Goal: Communication & Community: Ask a question

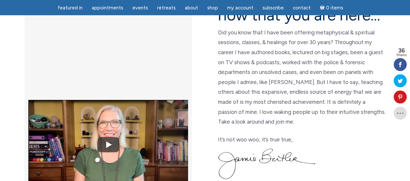
scroll to position [47, 0]
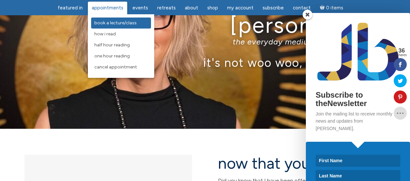
click at [127, 23] on span "Book a Lecture/Class" at bounding box center [115, 23] width 42 height 6
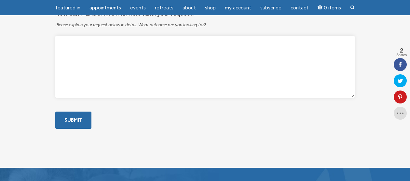
scroll to position [499, 0]
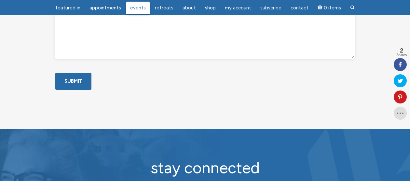
click at [141, 8] on span "Events" at bounding box center [138, 8] width 16 height 6
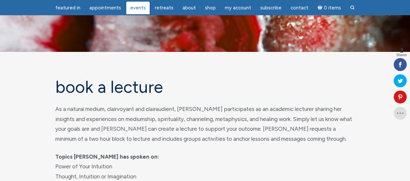
click at [141, 8] on span "Events" at bounding box center [138, 8] width 16 height 6
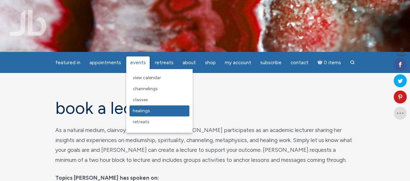
click at [147, 111] on span "Healings" at bounding box center [141, 111] width 17 height 6
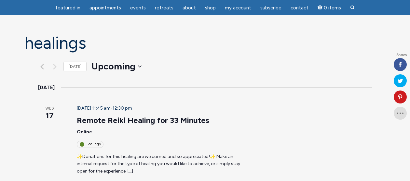
scroll to position [45, 0]
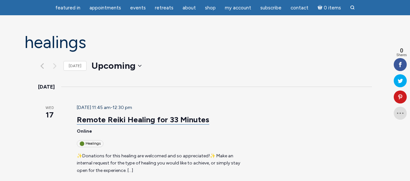
click at [118, 115] on link "Remote Reiki Healing for 33 Minutes" at bounding box center [143, 120] width 132 height 10
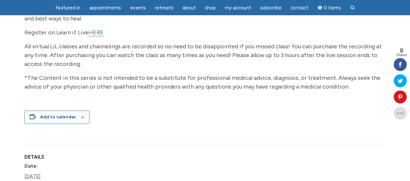
scroll to position [168, 0]
click at [96, 36] on link "HERE" at bounding box center [95, 32] width 15 height 7
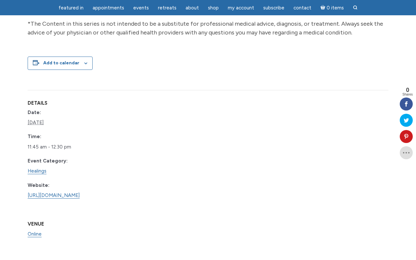
scroll to position [240, 0]
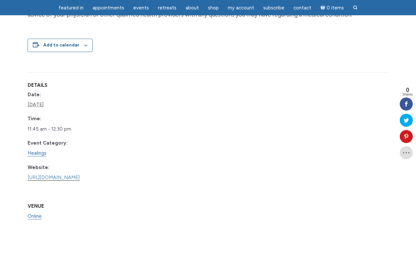
click at [80, 181] on link "[URL][DOMAIN_NAME]" at bounding box center [54, 178] width 52 height 6
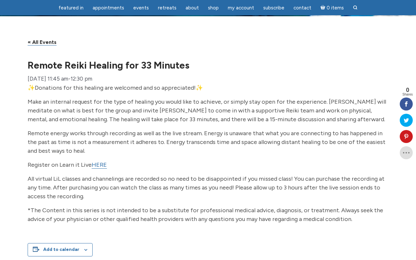
scroll to position [37, 0]
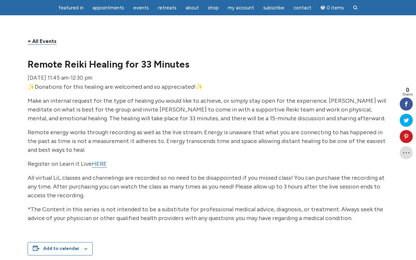
click at [100, 168] on link "HERE" at bounding box center [99, 163] width 15 height 7
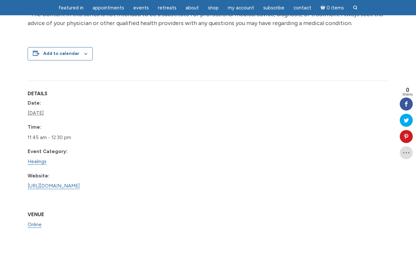
scroll to position [232, 0]
click at [37, 189] on link "[URL][DOMAIN_NAME]" at bounding box center [54, 186] width 52 height 6
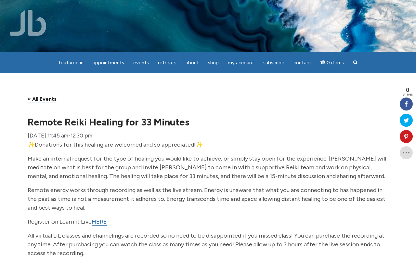
scroll to position [0, 0]
click at [298, 63] on span "Contact" at bounding box center [303, 63] width 18 height 6
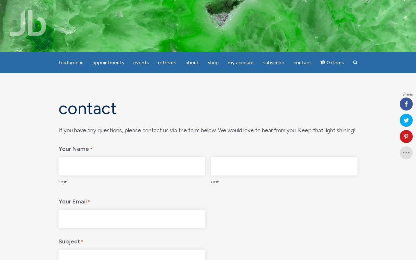
click at [89, 166] on input "First" at bounding box center [132, 166] width 147 height 19
click at [27, 0] on div "featured in featured in Memes Appointments Book a Lecture/Class How I Read Half…" at bounding box center [208, 5] width 416 height 10
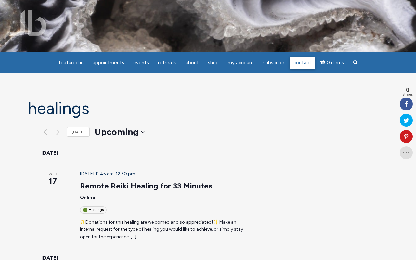
click at [298, 63] on span "Contact" at bounding box center [303, 63] width 18 height 6
click at [298, 64] on span "Contact" at bounding box center [303, 63] width 18 height 6
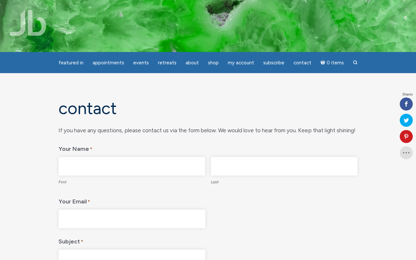
click at [92, 160] on input "First" at bounding box center [132, 166] width 147 height 19
click at [81, 166] on input "teres" at bounding box center [132, 166] width 147 height 19
type input "teresa"
click at [235, 168] on input "Last" at bounding box center [284, 166] width 147 height 19
type input "miers"
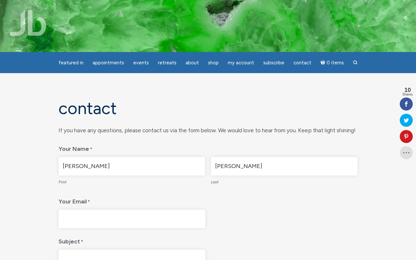
click at [92, 221] on input "Your Email *" at bounding box center [132, 219] width 147 height 19
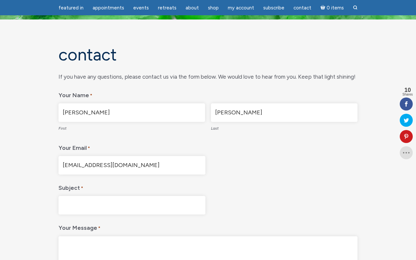
scroll to position [33, 0]
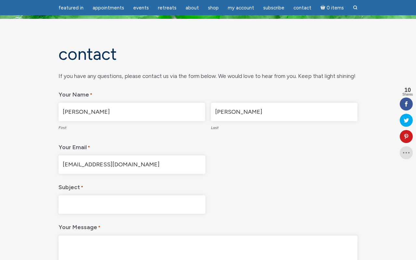
type input "teresaquirosmiers@gmail.com"
click at [77, 205] on input "Subject *" at bounding box center [132, 204] width 147 height 19
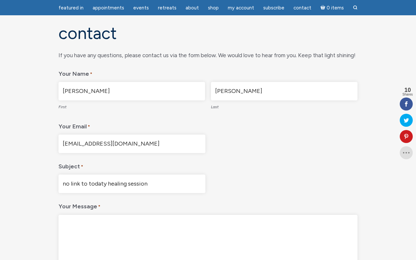
scroll to position [54, 0]
click at [101, 182] on input "no link to todaty healing session" at bounding box center [132, 183] width 147 height 19
click at [102, 181] on input "no link to todty healing session" at bounding box center [132, 183] width 147 height 19
click at [158, 184] on input "no link to today's healing session" at bounding box center [132, 183] width 147 height 19
type input "no link to today's healing session"
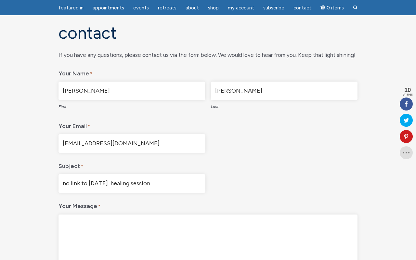
click at [74, 228] on textarea "Your Message *" at bounding box center [208, 246] width 299 height 62
drag, startPoint x: 104, startPoint y: 220, endPoint x: 124, endPoint y: 219, distance: 20.2
click at [124, 219] on textarea "Hi Jamien , I paid in" at bounding box center [208, 246] width 299 height 62
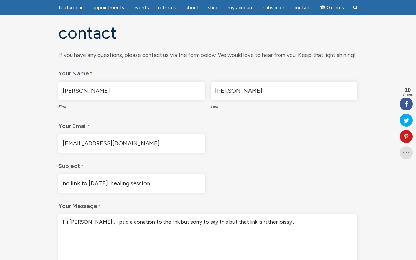
click at [256, 221] on textarea "Hi Jamien , I paid a donation to the link but sorry to say this but that link i…" at bounding box center [208, 246] width 299 height 62
click at [276, 222] on textarea "Hi Jamien , I paid a donation to the link but sorry to say this but that link i…" at bounding box center [208, 246] width 299 height 62
click at [259, 220] on textarea "Hi Jamien , I paid a donation to the link but sorry to say this but that link i…" at bounding box center [208, 246] width 299 height 62
click at [273, 220] on textarea "Hi Jamien , I paid a donation to the link but sorry to say this but that link i…" at bounding box center [208, 246] width 299 height 62
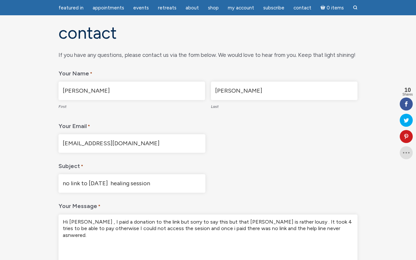
click at [301, 225] on textarea "Hi Jamien , I paid a donation to the link but sorry to say this but that link i…" at bounding box center [208, 246] width 299 height 62
click at [84, 219] on textarea "Hi Jamien , I paid a donation to the link but sorry to say this but that link i…" at bounding box center [208, 246] width 299 height 62
click at [85, 222] on textarea "Hi Jamien , I paid a donation to the link but sorry to say this but that link i…" at bounding box center [208, 246] width 299 height 62
click at [160, 220] on textarea "Hi Jamie , I paid a donation to the link but sorry to say this but that link is…" at bounding box center [208, 246] width 299 height 62
click at [146, 228] on textarea "Hi Jamie , I paid a donation to the link I am sorry to say this but that link i…" at bounding box center [208, 246] width 299 height 62
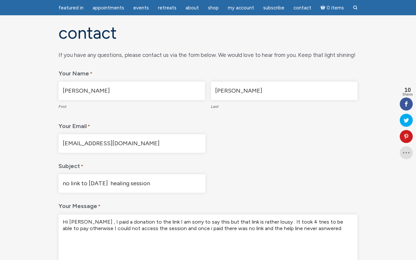
click at [303, 229] on textarea "Hi Jamie , I paid a donation to the link I am sorry to say this but that link i…" at bounding box center [208, 246] width 299 height 62
click at [294, 226] on textarea "Hi Jamie , I paid a donation to the link I am sorry to say this but that link i…" at bounding box center [208, 246] width 299 height 62
drag, startPoint x: 97, startPoint y: 235, endPoint x: 125, endPoint y: 235, distance: 28.3
click at [125, 235] on textarea "Hi Jamie , I paid a donation to the link I am sorry to say this but that link i…" at bounding box center [208, 246] width 299 height 62
click at [96, 234] on textarea "Hi Jamie , I paid a donation to the link I am sorry to say this but that link i…" at bounding box center [208, 246] width 299 height 62
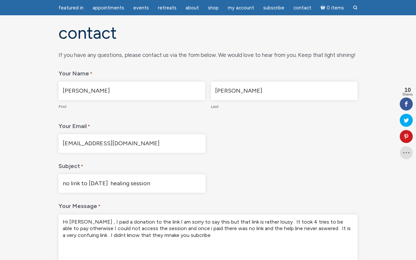
click at [104, 234] on textarea "Hi Jamie , I paid a donation to the link I am sorry to say this but that link i…" at bounding box center [208, 246] width 299 height 62
click at [96, 234] on textarea "Hi Jamie , I paid a donation to the link I am sorry to say this but that link i…" at bounding box center [208, 246] width 299 height 62
drag, startPoint x: 234, startPoint y: 234, endPoint x: 339, endPoint y: 233, distance: 105.4
click at [339, 233] on textarea "Hi Jamie , I paid a donation to the link I am sorry to say this but that link i…" at bounding box center [208, 246] width 299 height 62
drag, startPoint x: 339, startPoint y: 233, endPoint x: 174, endPoint y: 233, distance: 164.9
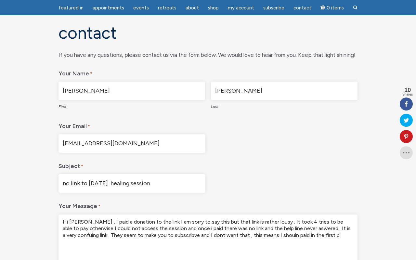
click at [174, 233] on textarea "Hi Jamie , I paid a donation to the link I am sorry to say this but that link i…" at bounding box center [208, 246] width 299 height 62
click at [181, 234] on textarea "Hi Jamie , I paid a donation to the link I am sorry to say this but that link i…" at bounding box center [208, 246] width 299 height 62
click at [180, 234] on textarea "Hi Jamie , I paid a donation to the link I am sorry to say this but that link i…" at bounding box center [208, 246] width 299 height 62
click at [200, 232] on textarea "Hi Jamie , I paid a donation to the link I am sorry to say this but that link i…" at bounding box center [208, 246] width 299 height 62
click at [204, 233] on textarea "Hi Jamie , I paid a donation to the link I am sorry to say this but that link i…" at bounding box center [208, 246] width 299 height 62
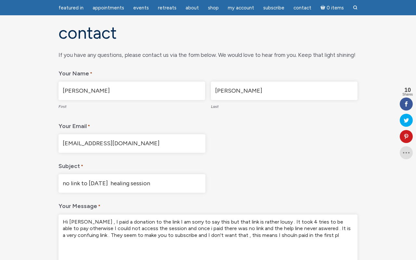
click at [221, 235] on textarea "Hi Jamie , I paid a donation to the link I am sorry to say this but that link i…" at bounding box center [208, 246] width 299 height 62
click at [289, 236] on textarea "Hi Jamie , I paid a donation to the link I am sorry to say this but that link i…" at bounding box center [208, 246] width 299 height 62
click at [290, 234] on textarea "Hi Jamie , I paid a donation to the link I am sorry to say this but that link i…" at bounding box center [208, 246] width 299 height 62
click at [291, 233] on textarea "Hi Jamie , I paid a donation to the link I am sorry to say this but that link i…" at bounding box center [208, 246] width 299 height 62
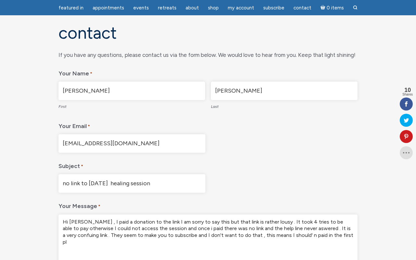
click at [296, 234] on textarea "Hi Jamie , I paid a donation to the link I am sorry to say this but that link i…" at bounding box center [208, 246] width 299 height 62
click at [297, 234] on textarea "Hi Jamie , I paid a donation to the link I am sorry to say this but that link i…" at bounding box center [208, 246] width 299 height 62
click at [68, 240] on textarea "Hi Jamie , I paid a donation to the link I am sorry to say this but that link i…" at bounding box center [208, 246] width 299 height 62
click at [249, 234] on textarea "Hi Jamie , I paid a donation to the link I am sorry to say this but that link i…" at bounding box center [208, 246] width 299 height 62
click at [273, 233] on textarea "Hi Jamie , I paid a donation to the link I am sorry to say this but that link i…" at bounding box center [208, 246] width 299 height 62
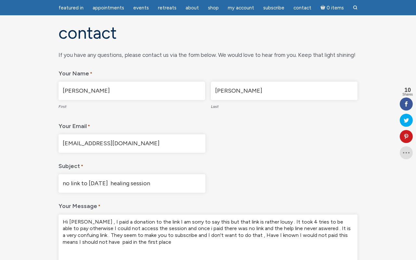
click at [251, 231] on textarea "Hi Jamie , I paid a donation to the link I am sorry to say this but that link i…" at bounding box center [208, 246] width 299 height 62
click at [307, 235] on textarea "Hi Jamie , I paid a donation to the link I am sorry to say this but that link i…" at bounding box center [208, 246] width 299 height 62
drag, startPoint x: 329, startPoint y: 234, endPoint x: 116, endPoint y: 240, distance: 212.5
click at [116, 240] on textarea "Hi Jamie , I paid a donation to the link I am sorry to say this but that link i…" at bounding box center [208, 246] width 299 height 62
click at [77, 240] on textarea "Hi Jamie , I paid a donation to the link I am sorry to say this but that link i…" at bounding box center [208, 246] width 299 height 62
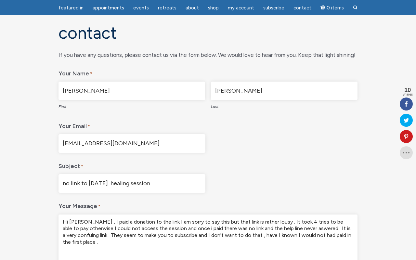
click at [75, 233] on textarea "Hi Jamie , I paid a donation to the link I am sorry to say this but that link i…" at bounding box center [208, 246] width 299 height 62
click at [220, 221] on textarea "Hi Jamie , I paid a donation to the link I am sorry to say this but that link i…" at bounding box center [208, 246] width 299 height 62
click at [237, 220] on textarea "Hi Jamie , I paid a donation to the link I am sorry to say this but that platfo…" at bounding box center [208, 246] width 299 height 62
click at [239, 217] on textarea "Hi Jamie , I paid a donation to the link I am sorry to say this but that platfo…" at bounding box center [208, 246] width 299 height 62
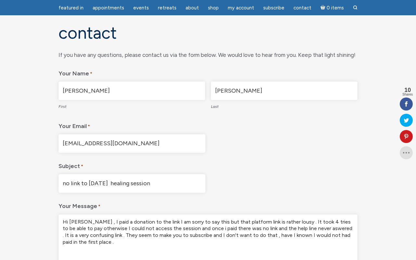
click at [250, 221] on textarea "Hi Jamie , I paid a donation to the link I am sorry to say this but that platfo…" at bounding box center [208, 246] width 299 height 62
click at [351, 221] on textarea "Hi Jamie , I paid a donation to the link I am sorry to say this but that platfo…" at bounding box center [208, 246] width 299 height 62
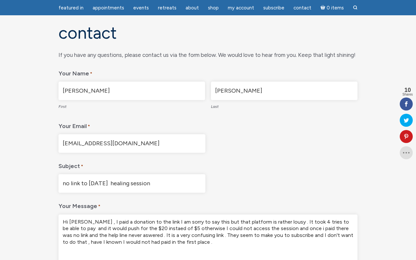
click at [142, 226] on textarea "Hi Jamie , I paid a donation to the link I am sorry to say this but that platfo…" at bounding box center [208, 246] width 299 height 62
click at [177, 227] on textarea "Hi Jamie , I paid a donation to the link I am sorry to say this but that platfo…" at bounding box center [208, 246] width 299 height 62
click at [165, 226] on textarea "Hi Jamie , I paid a donation to the link I am sorry to say this but that platfo…" at bounding box center [208, 246] width 299 height 62
drag, startPoint x: 165, startPoint y: 227, endPoint x: 269, endPoint y: 226, distance: 104.7
click at [269, 226] on textarea "Hi Jamie , I paid a donation to the link I am sorry to say this but that platfo…" at bounding box center [208, 246] width 299 height 62
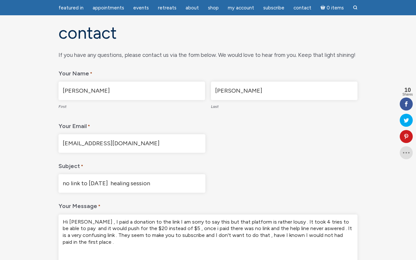
click at [300, 226] on textarea "Hi Jamie , I paid a donation to the link I am sorry to say this but that platfo…" at bounding box center [208, 246] width 299 height 62
click at [297, 231] on textarea "Hi Jamie , I paid a donation to the link I am sorry to say this but that platfo…" at bounding box center [208, 246] width 299 height 62
click at [253, 227] on textarea "Hi Jamie , I paid a donation to the link I am sorry to say this but that platfo…" at bounding box center [208, 246] width 299 height 62
click at [288, 227] on textarea "Hi Jamie , I paid a donation to the link I am sorry to say this but that platfo…" at bounding box center [208, 246] width 299 height 62
drag, startPoint x: 88, startPoint y: 234, endPoint x: 95, endPoint y: 235, distance: 7.2
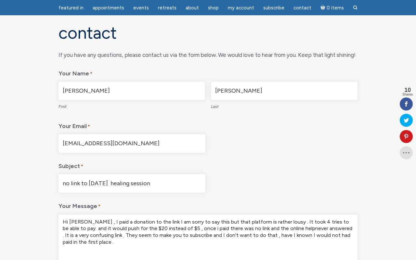
click at [95, 235] on textarea "Hi Jamie , I paid a donation to the link I am sorry to say this but that platfo…" at bounding box center [208, 246] width 299 height 62
click at [161, 246] on textarea "Hi Jamie , I paid a donation to the link I am sorry to say this but that platfo…" at bounding box center [208, 246] width 299 height 62
click at [146, 234] on textarea "Hi Jamie , I paid a donation to the link I am sorry to say this but that platfo…" at bounding box center [208, 246] width 299 height 62
click at [184, 233] on textarea "Hi Jamie , I paid a donation to the link I am sorry to say this but that platfo…" at bounding box center [208, 246] width 299 height 62
click at [192, 233] on textarea "Hi Jamie , I paid a donation to the link I am sorry to say this but that platfo…" at bounding box center [208, 246] width 299 height 62
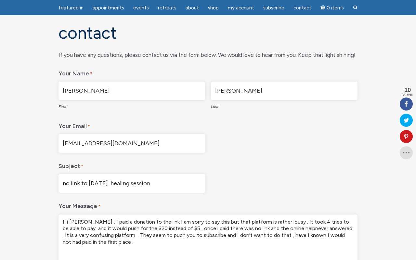
click at [117, 241] on textarea "Hi Jamie , I paid a donation to the link I am sorry to say this but that platfo…" at bounding box center [208, 246] width 299 height 62
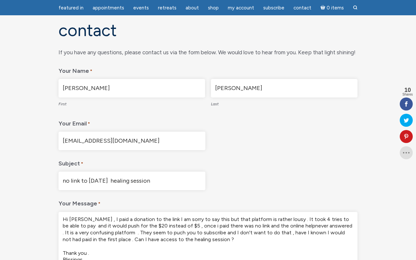
scroll to position [63, 0]
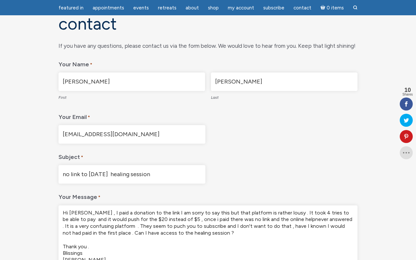
click at [70, 250] on textarea "Hi Jamie , I paid a donation to the link I am sorry to say this but that platfo…" at bounding box center [208, 237] width 299 height 62
click at [90, 249] on textarea "Hi Jamie , I paid a donation to the link I am sorry to say this but that platfo…" at bounding box center [208, 237] width 299 height 62
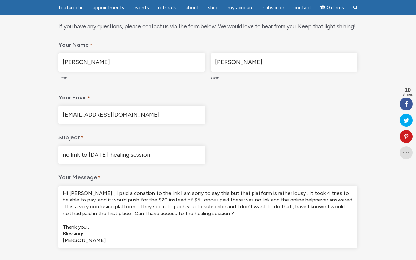
scroll to position [83, 0]
click at [91, 238] on textarea "Hi Jamie , I paid a donation to the link I am sorry to say this but that platfo…" at bounding box center [208, 217] width 299 height 62
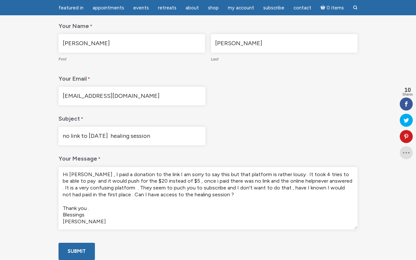
scroll to position [52, 0]
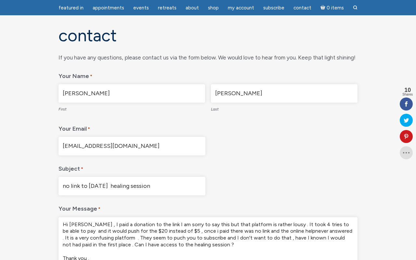
type textarea "Hi Jamie , I paid a donation to the link I am sorry to say this but that platfo…"
click at [165, 187] on input "no link to today's healing session" at bounding box center [132, 186] width 147 height 19
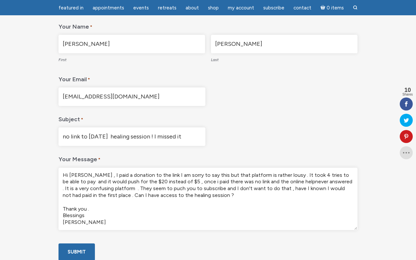
scroll to position [144, 0]
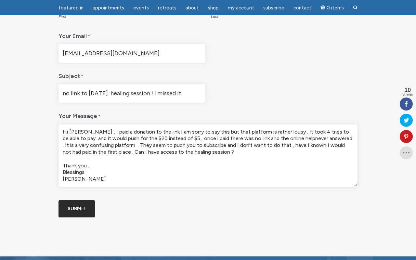
type input "no link to today's healing session ! I missed it"
click at [74, 218] on input "Submit" at bounding box center [77, 208] width 36 height 17
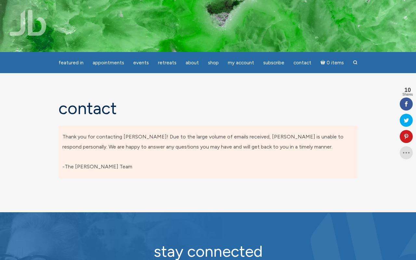
scroll to position [0, 0]
